Goal: Obtain resource: Download file/media

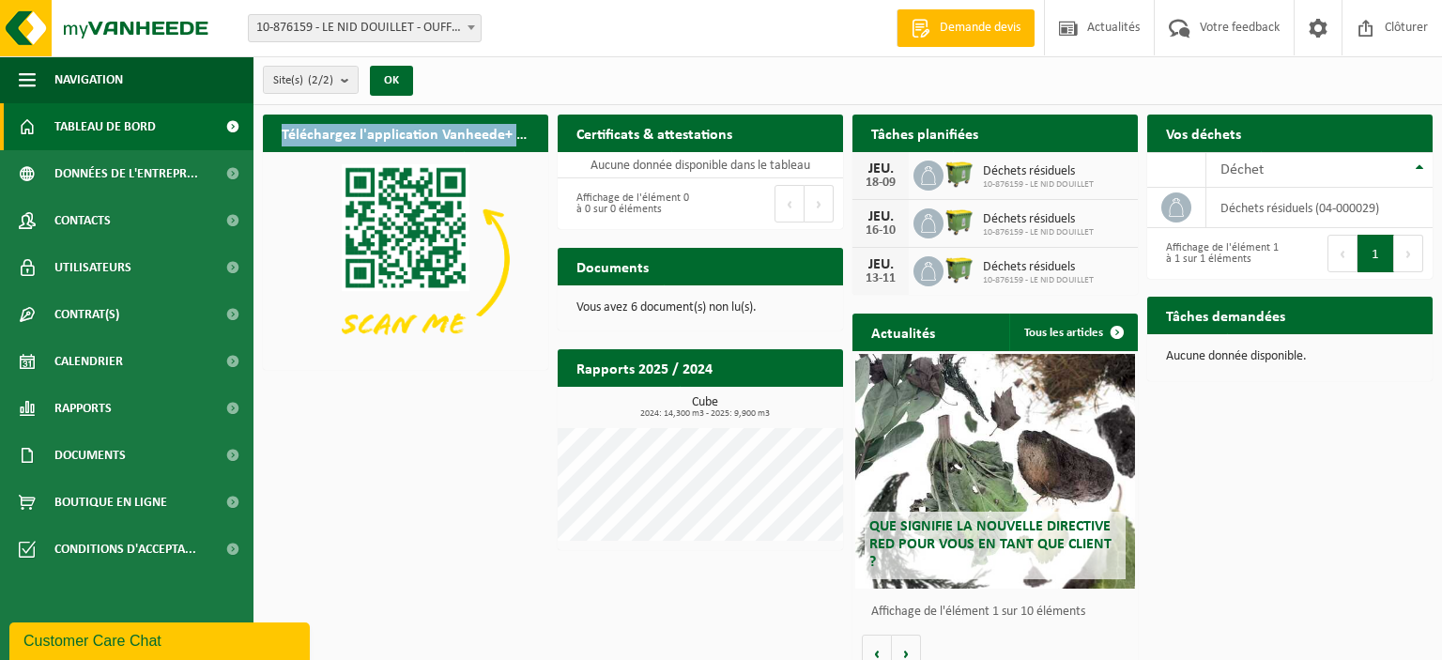
drag, startPoint x: 659, startPoint y: 316, endPoint x: 258, endPoint y: 493, distance: 438.1
click at [258, 493] on div "Téléchargez l'application Vanheede+ maintenant! Cachez Certificats & attestatio…" at bounding box center [847, 393] width 1179 height 577
click at [439, 456] on div "Téléchargez l'application Vanheede+ maintenant! Cachez Certificats & attestatio…" at bounding box center [847, 393] width 1179 height 577
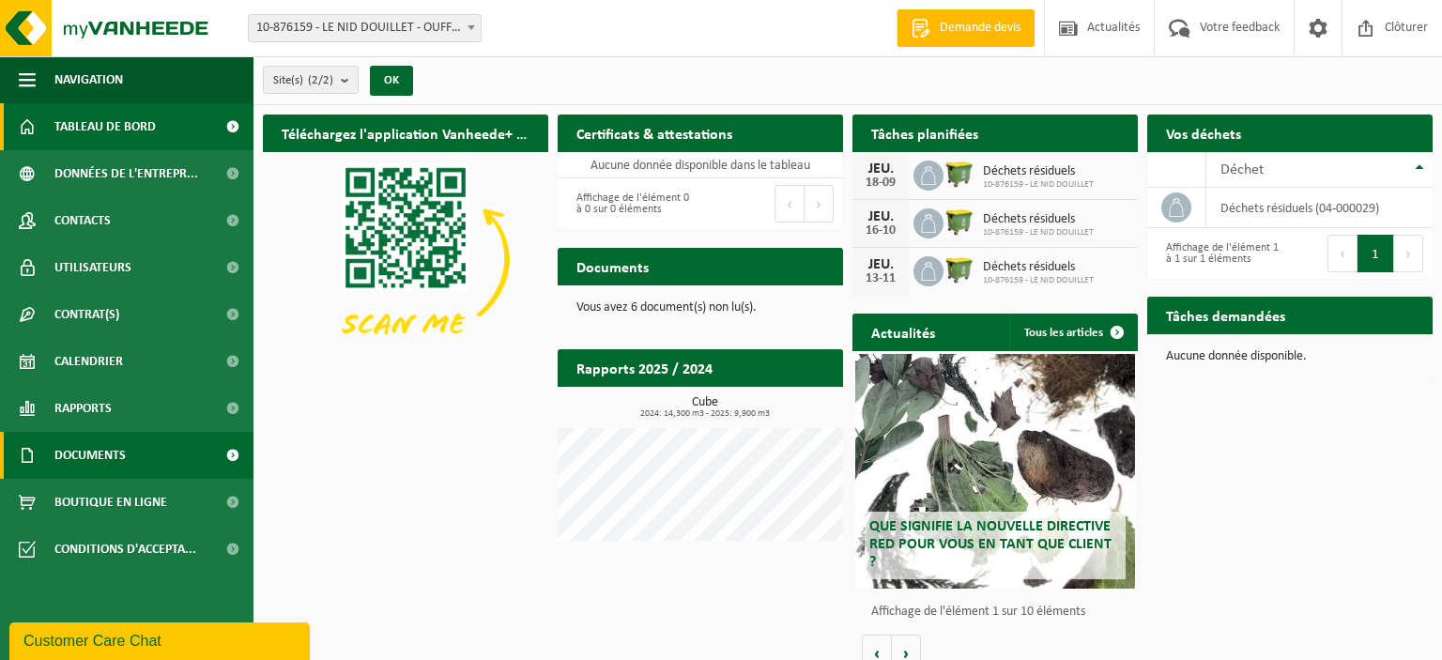
click at [69, 456] on span "Documents" at bounding box center [89, 455] width 71 height 47
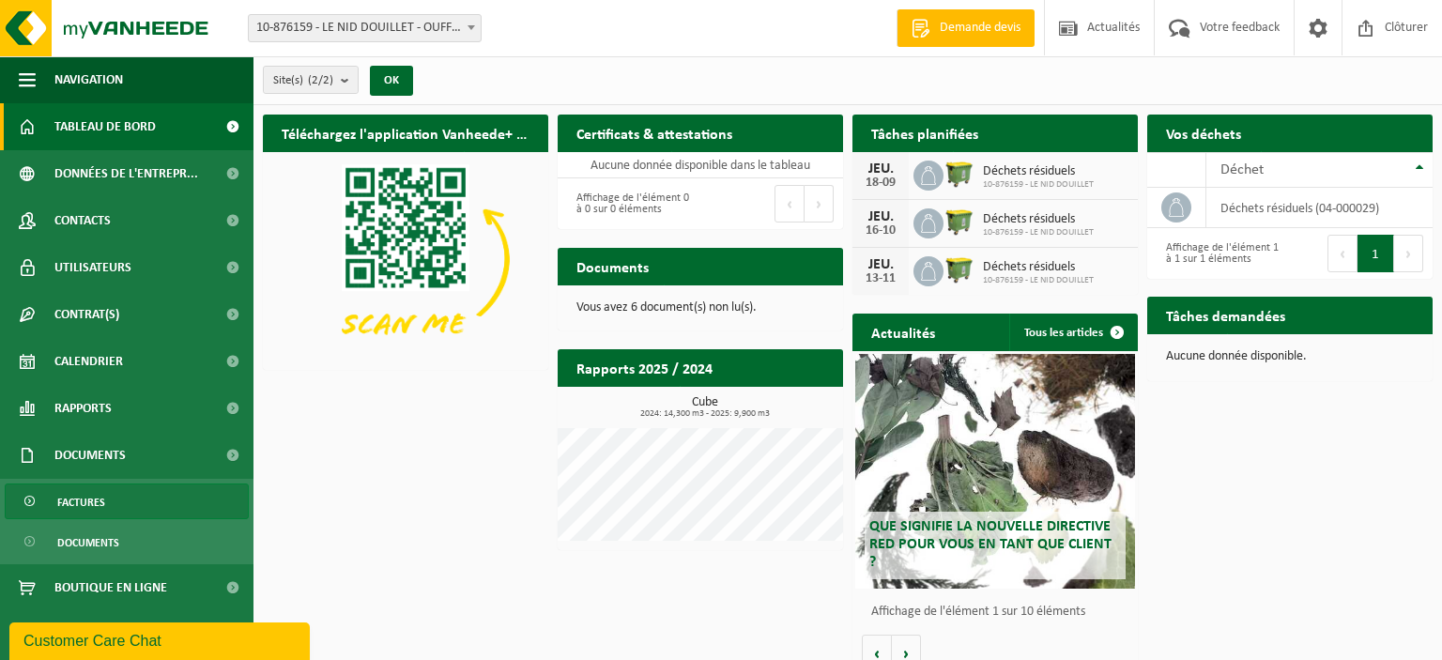
click at [118, 515] on link "Factures" at bounding box center [127, 502] width 244 height 36
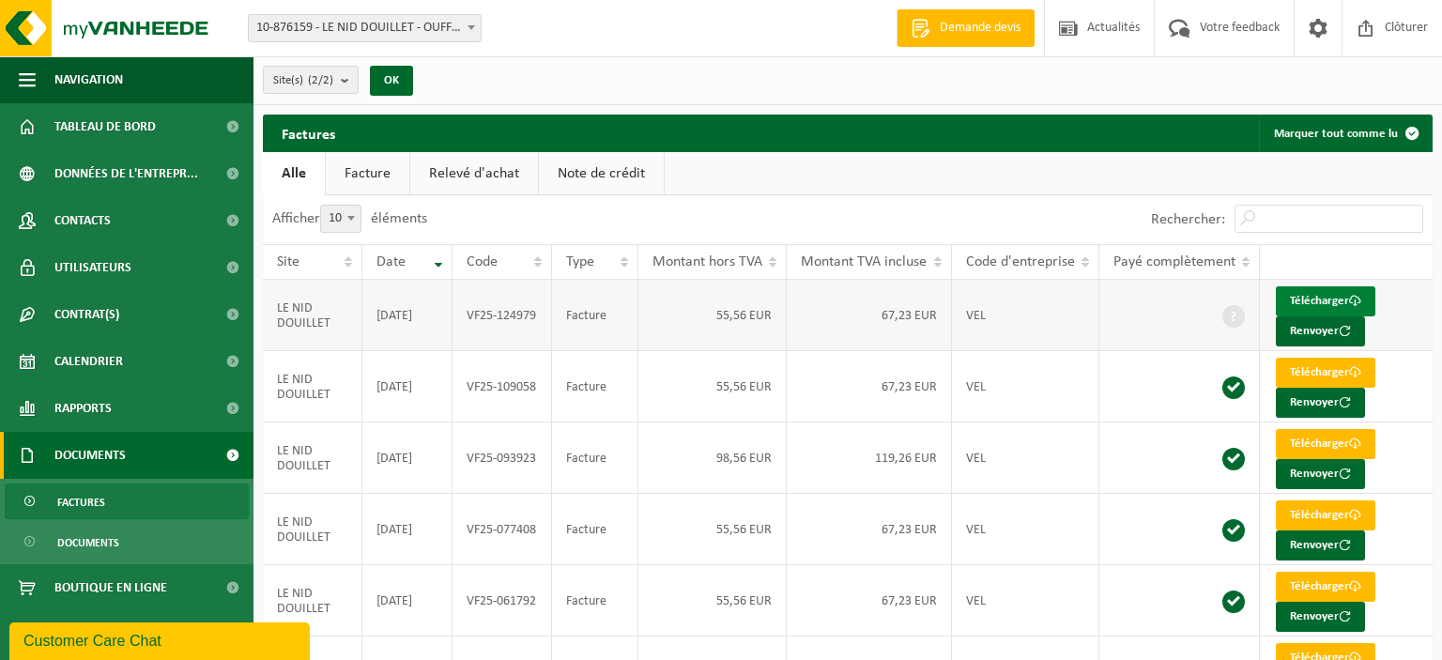
click at [1320, 299] on link "Télécharger" at bounding box center [1326, 301] width 100 height 30
click at [53, 539] on link "Documents" at bounding box center [127, 542] width 244 height 36
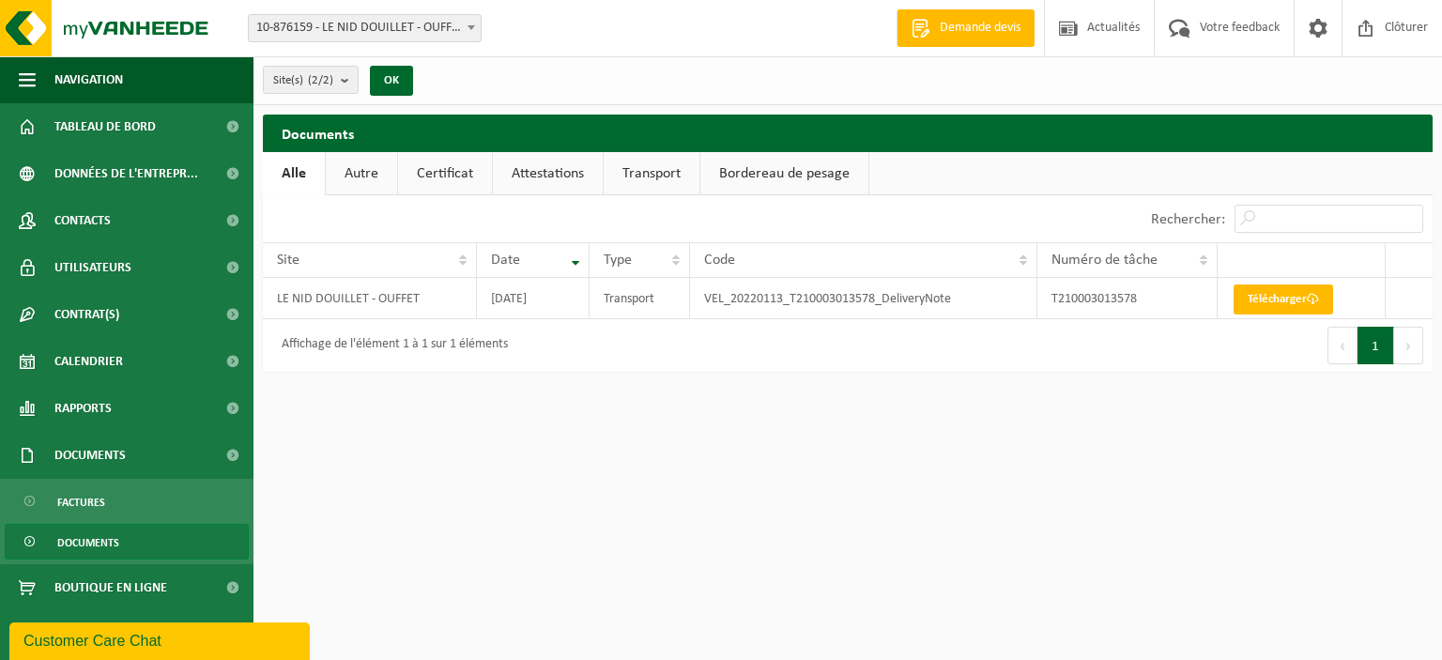
click at [362, 168] on link "Autre" at bounding box center [361, 173] width 71 height 43
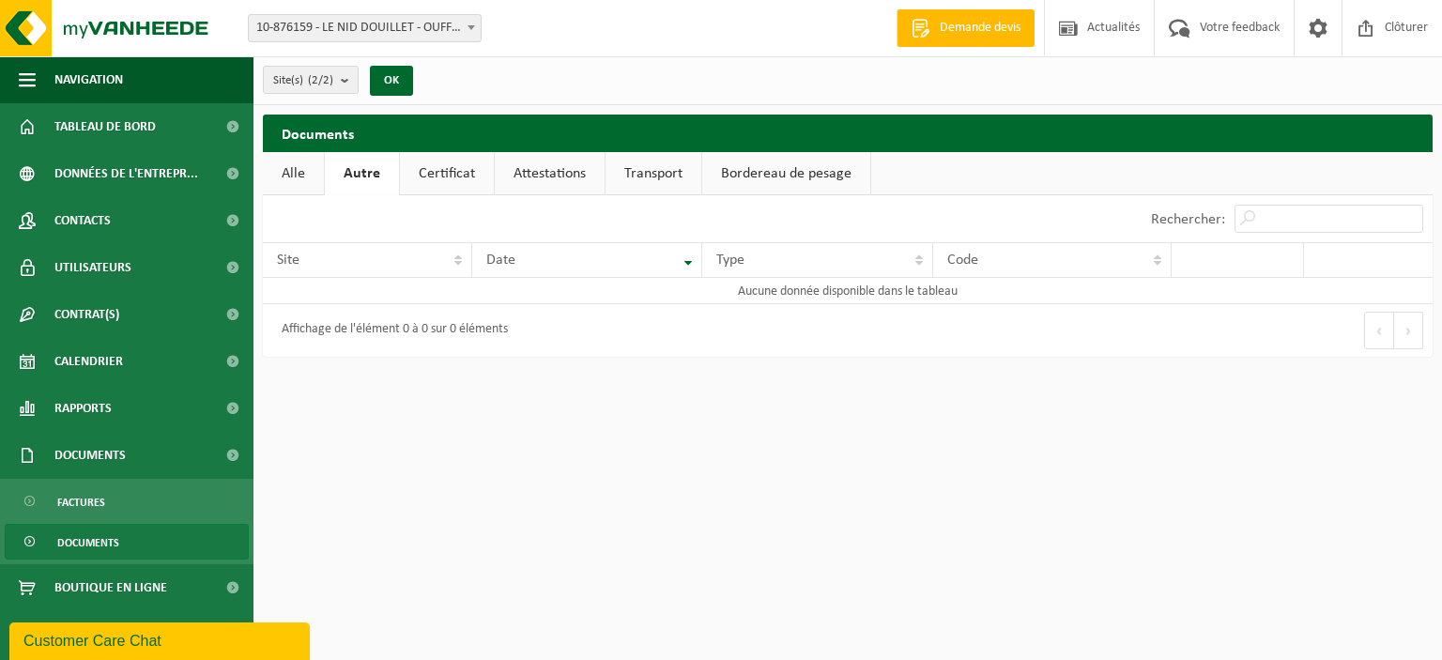
click at [423, 172] on link "Certificat" at bounding box center [447, 173] width 94 height 43
click at [509, 176] on link "Attestations" at bounding box center [548, 173] width 110 height 43
click at [635, 177] on link "Transport" at bounding box center [656, 173] width 96 height 43
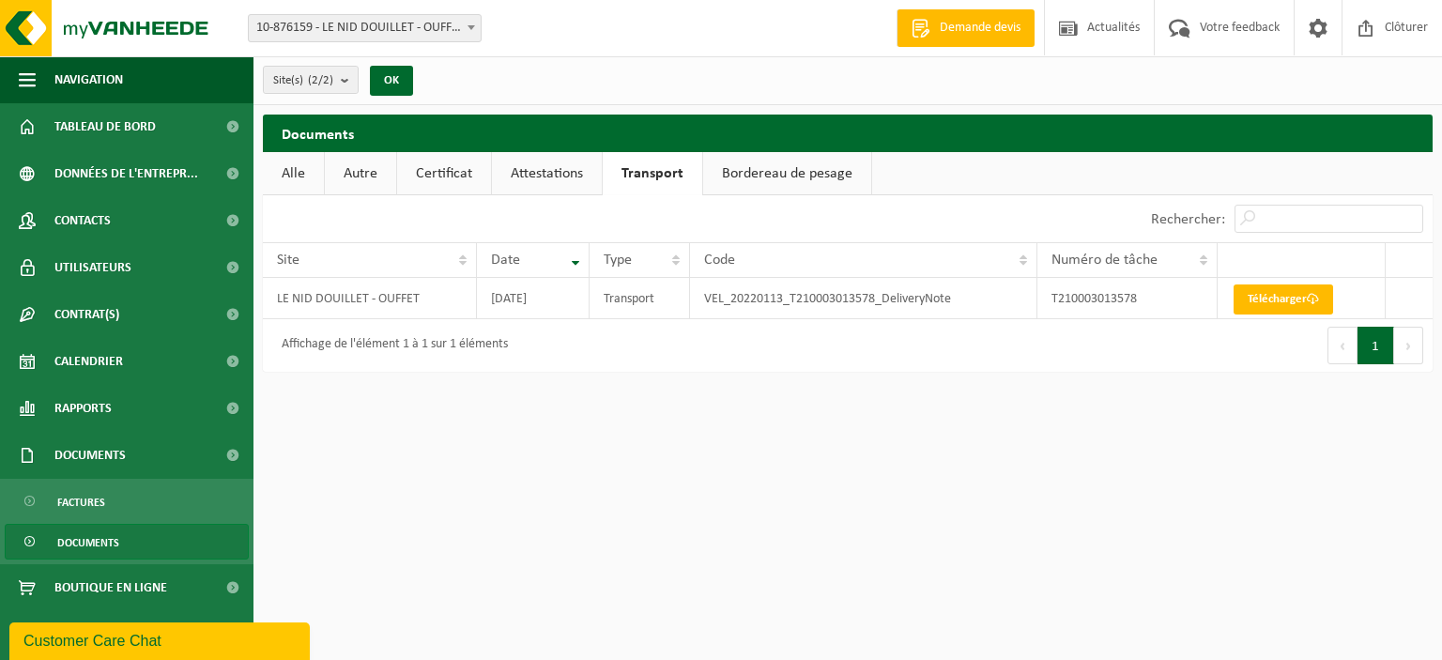
click at [768, 174] on link "Bordereau de pesage" at bounding box center [787, 173] width 168 height 43
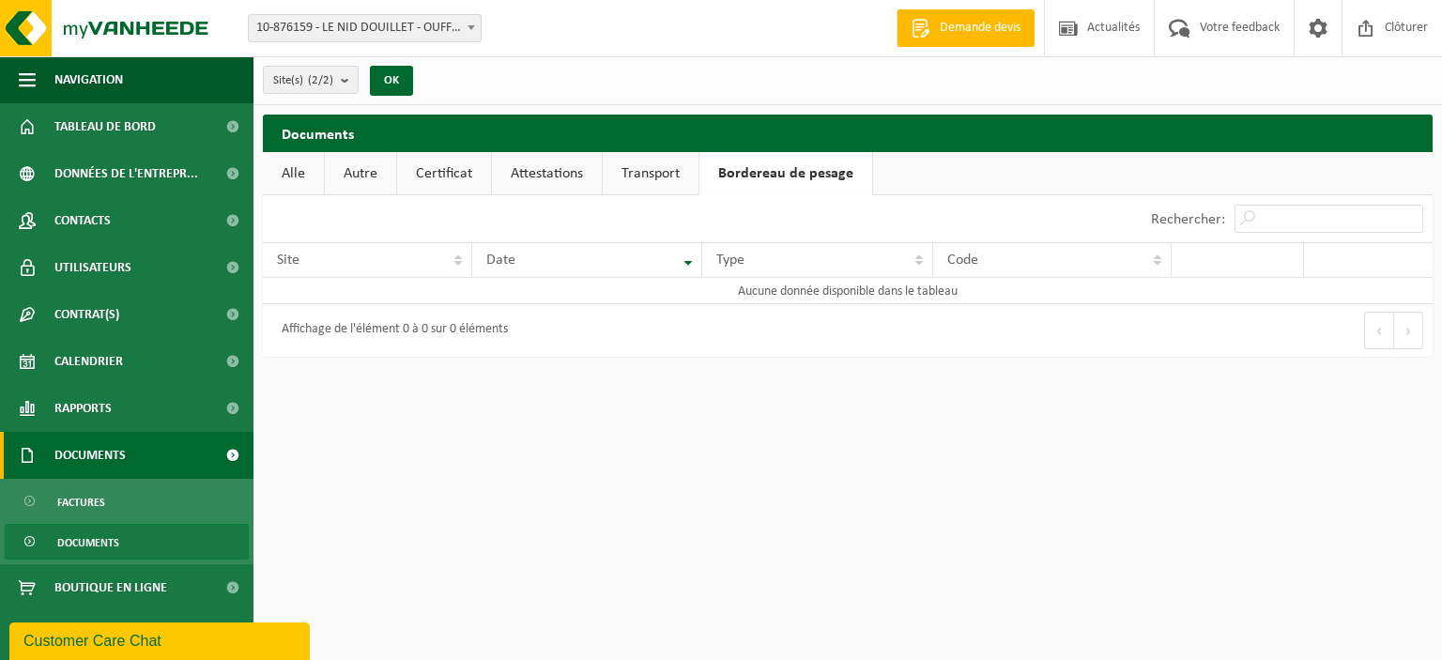
click at [84, 458] on span "Documents" at bounding box center [89, 455] width 71 height 47
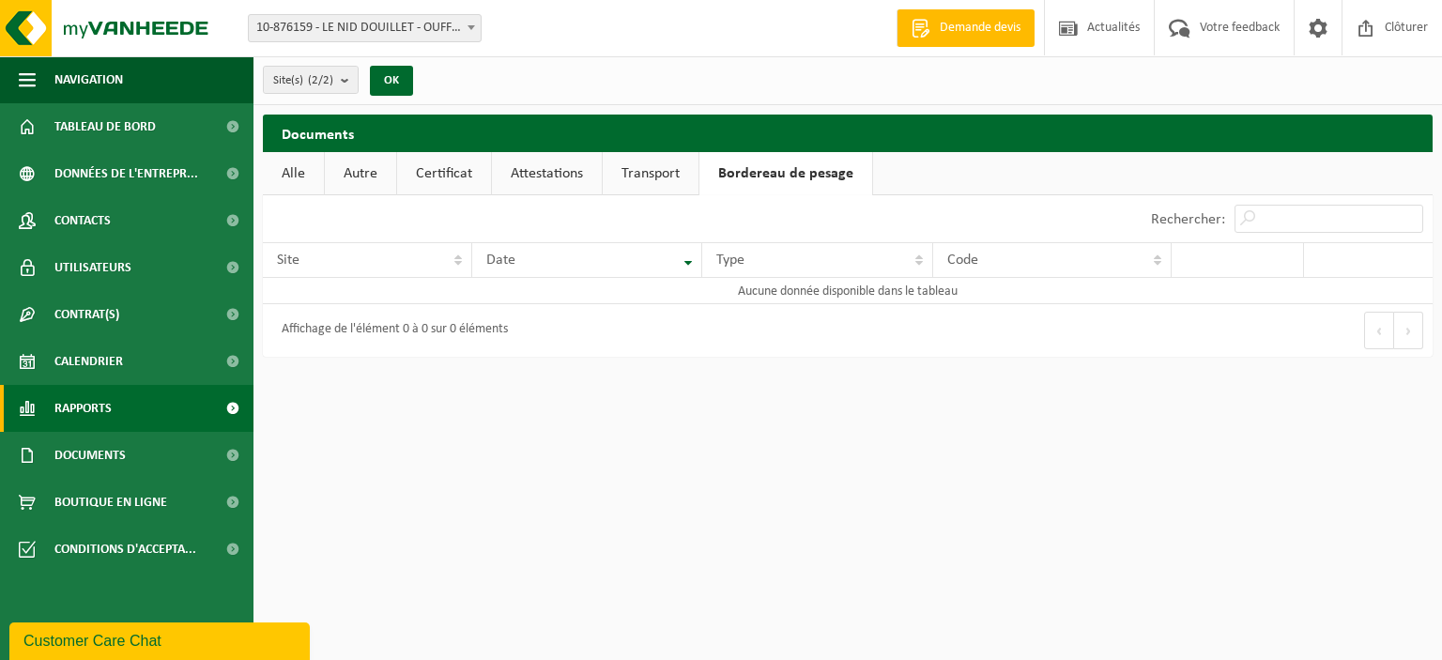
click at [106, 421] on span "Rapports" at bounding box center [82, 408] width 57 height 47
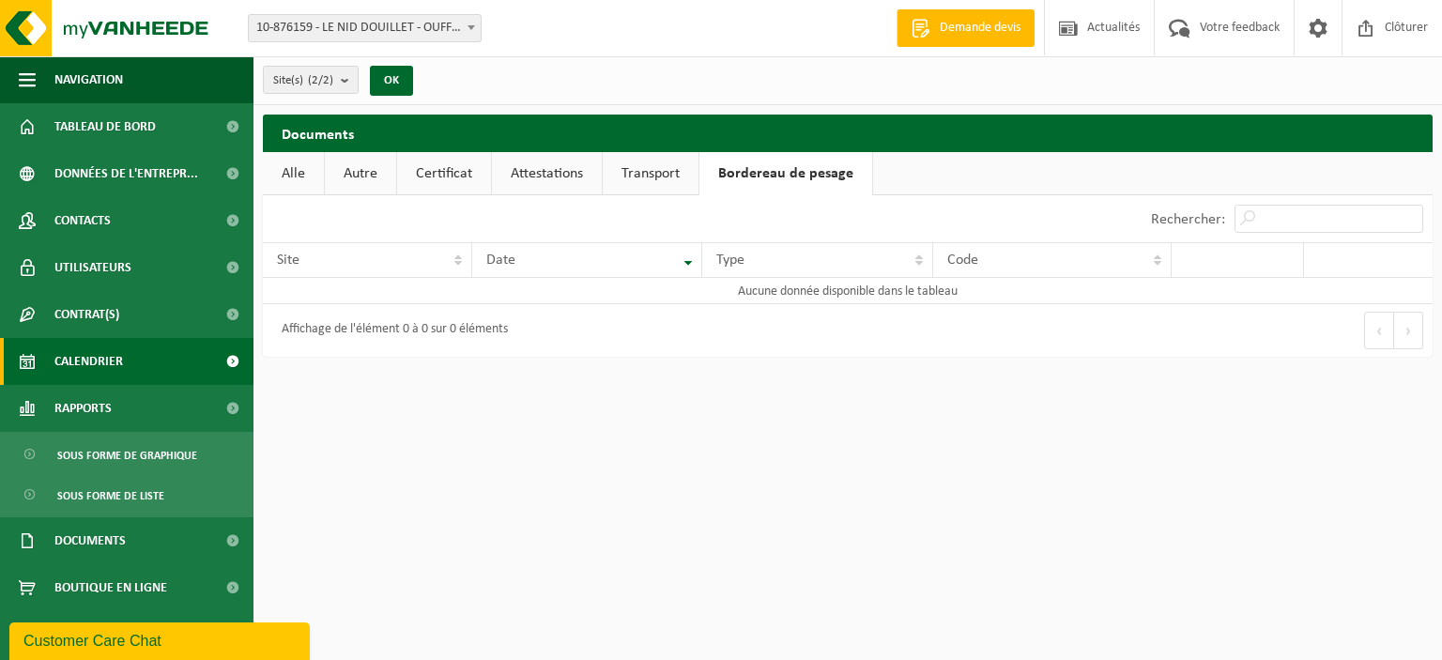
click at [125, 368] on link "Calendrier" at bounding box center [127, 361] width 254 height 47
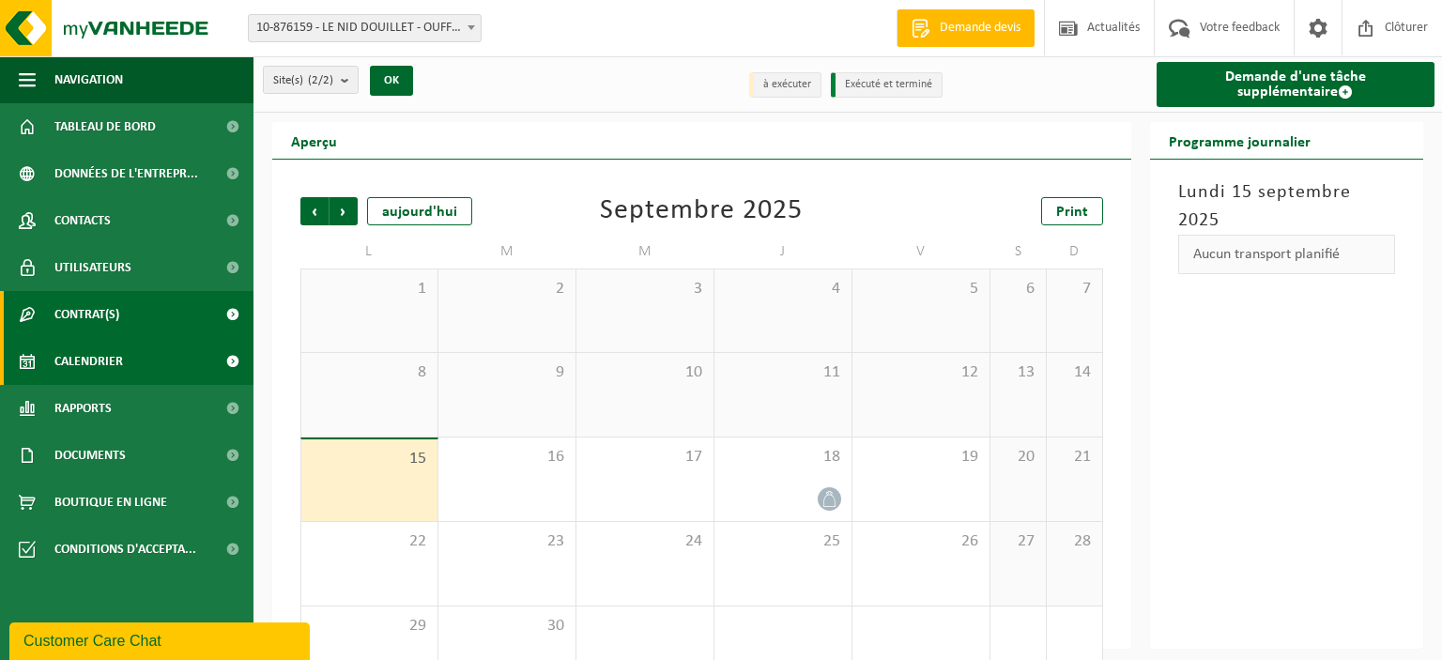
click at [119, 321] on span "Contrat(s)" at bounding box center [86, 314] width 65 height 47
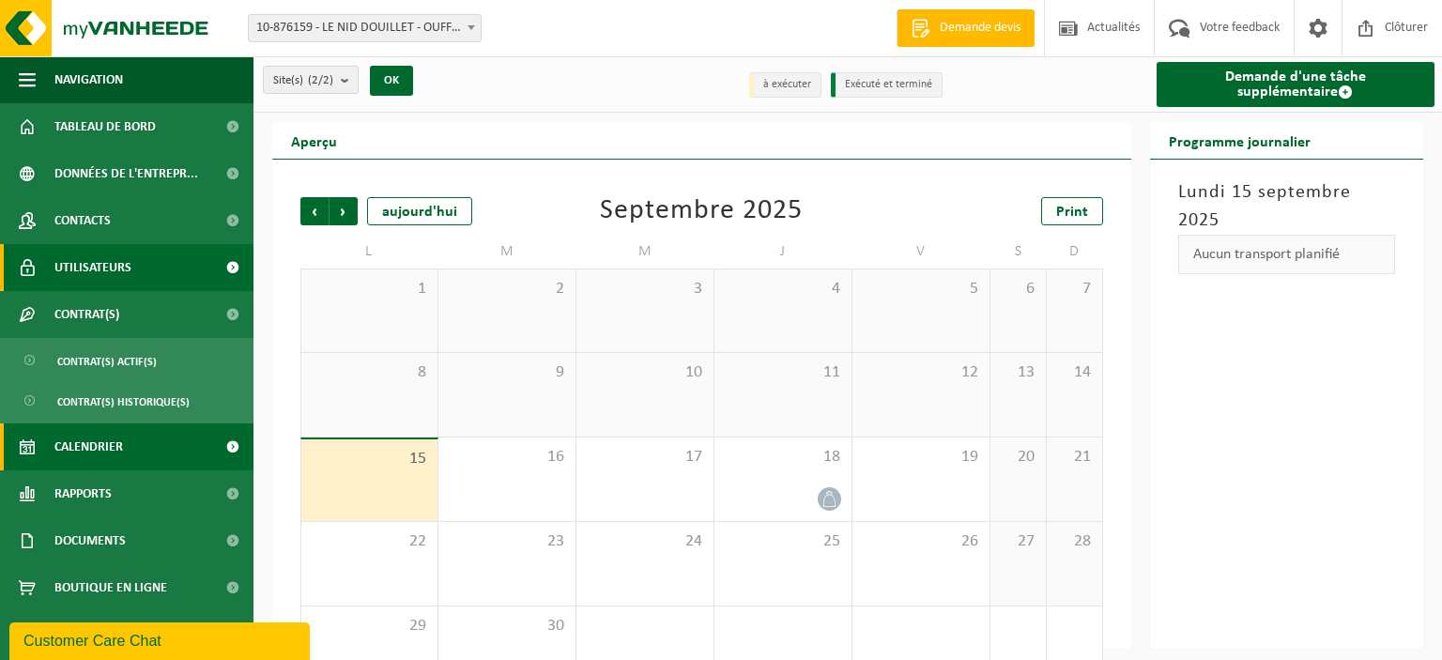
click at [137, 282] on link "Utilisateurs" at bounding box center [127, 267] width 254 height 47
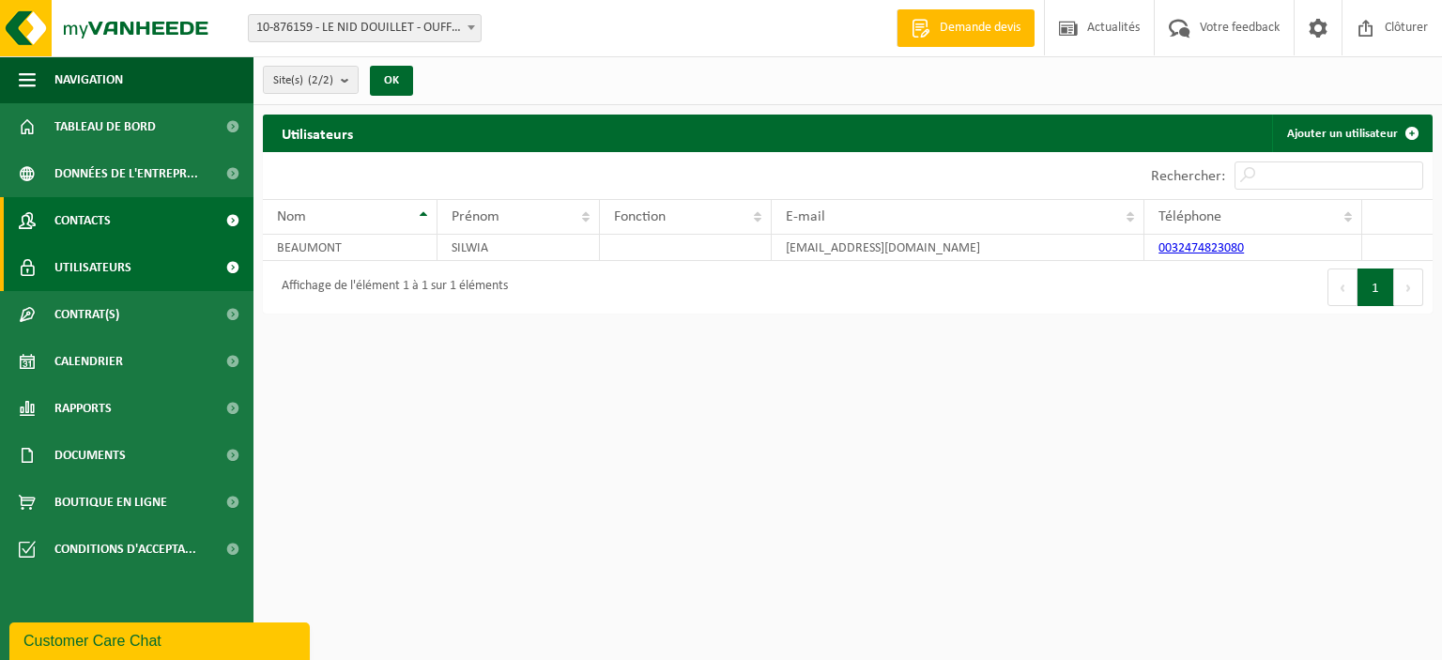
click at [144, 231] on link "Contacts" at bounding box center [127, 220] width 254 height 47
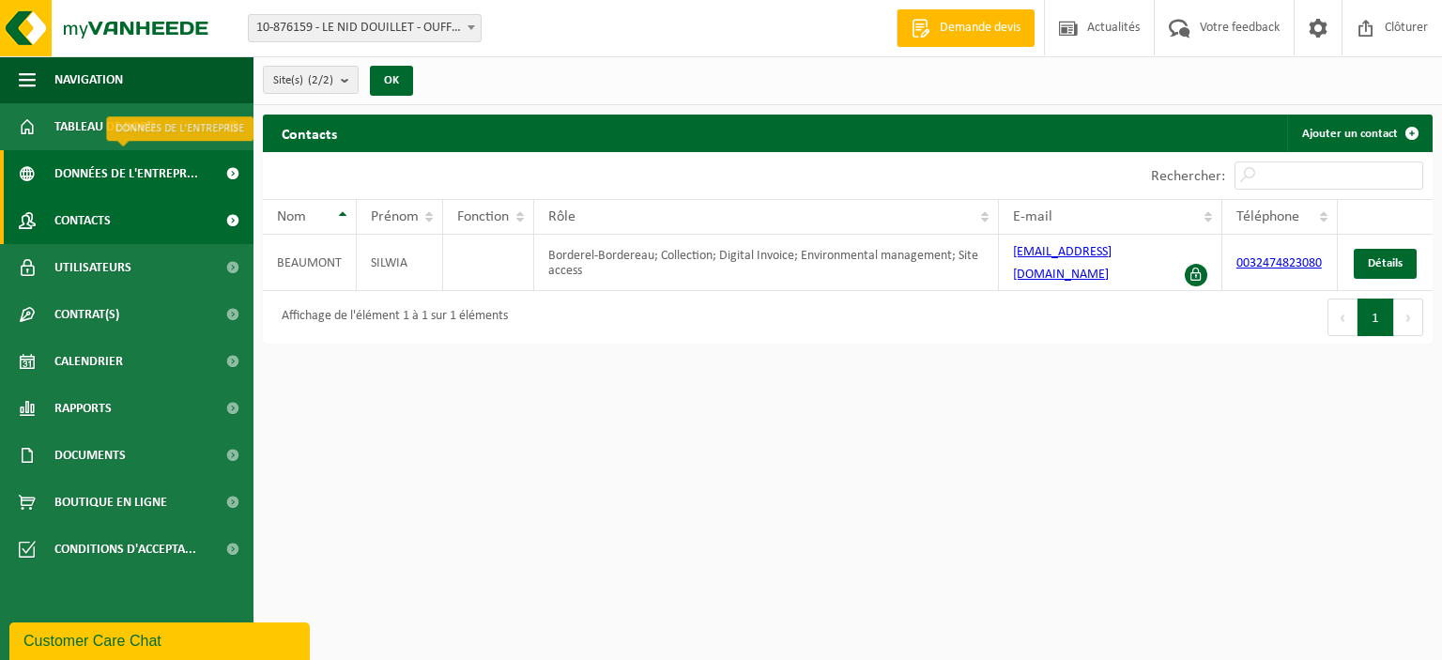
click at [152, 171] on span "Données de l'entrepr..." at bounding box center [126, 173] width 144 height 47
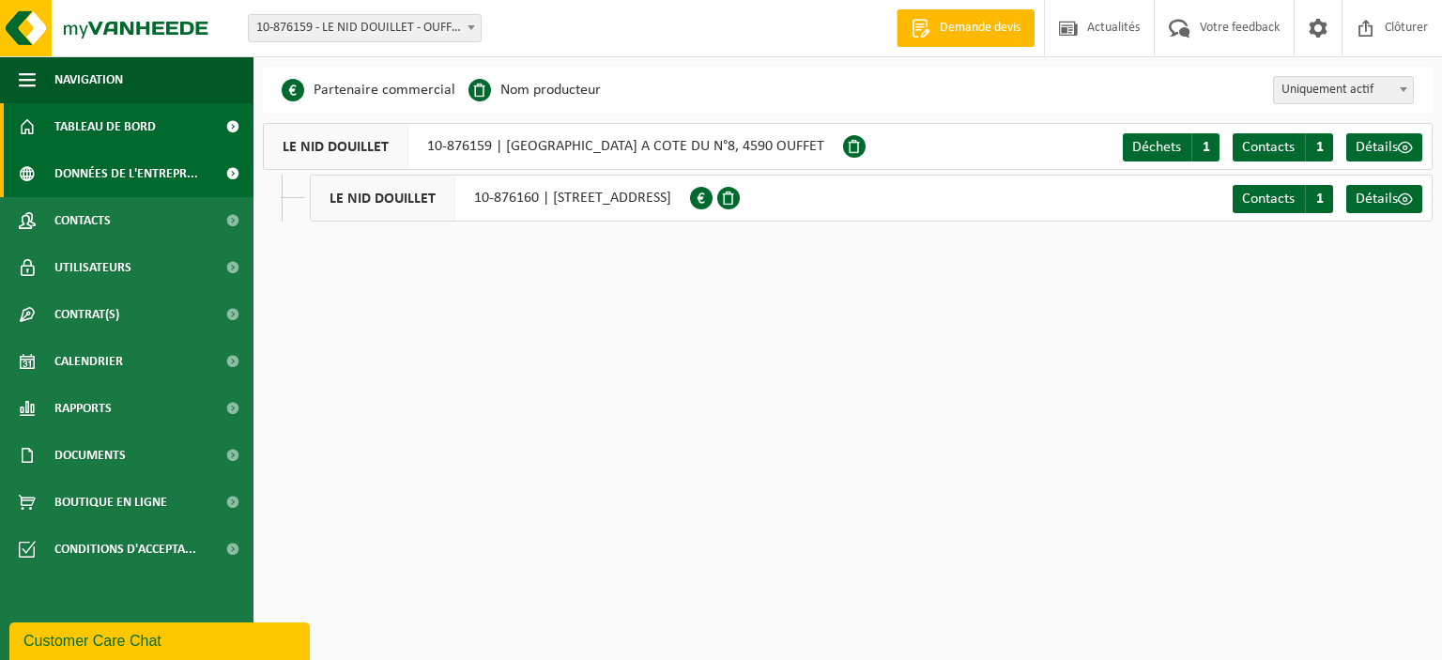
click at [97, 129] on span "Tableau de bord" at bounding box center [104, 126] width 101 height 47
